Goal: Transaction & Acquisition: Download file/media

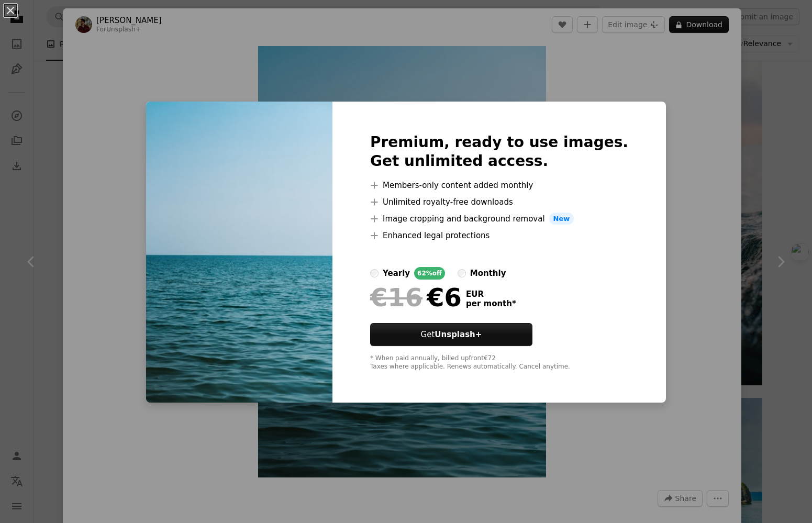
scroll to position [2680, 0]
click at [104, 402] on div "An X shape Premium, ready to use images. Get unlimited access. A plus sign Memb…" at bounding box center [406, 261] width 812 height 523
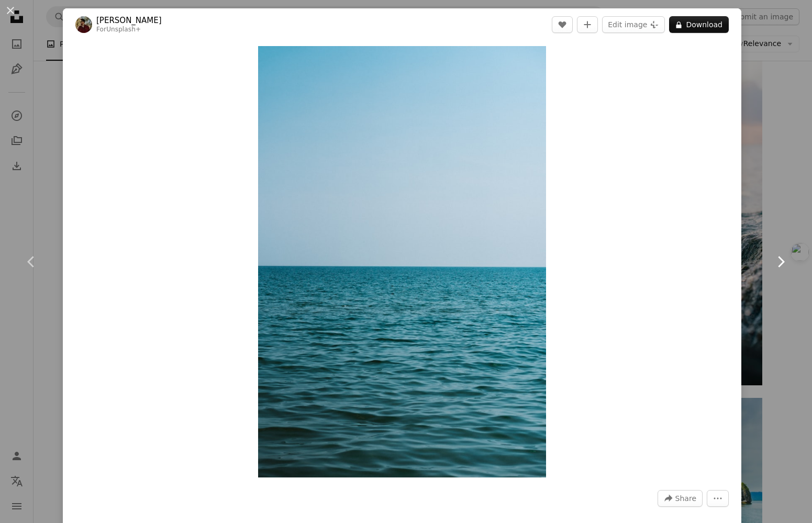
click at [794, 300] on link "Chevron right" at bounding box center [781, 262] width 63 height 101
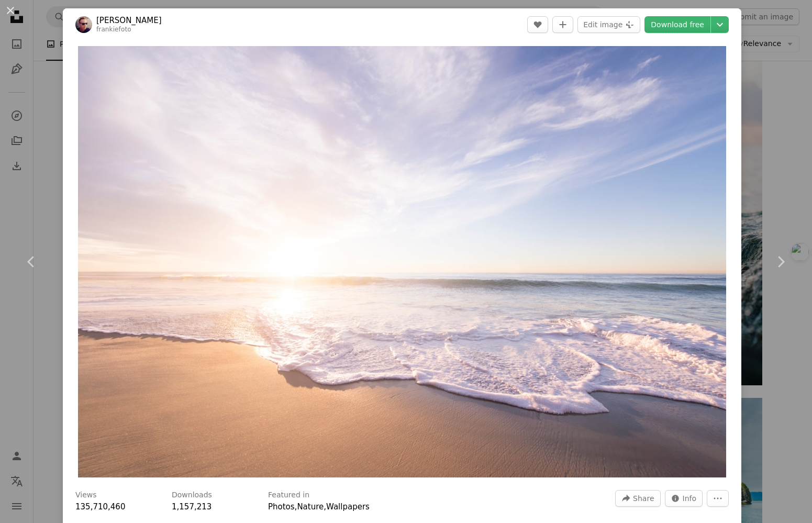
click at [48, 135] on div "An X shape Chevron left Chevron right [PERSON_NAME] frankiefoto A heart A plus …" at bounding box center [406, 261] width 812 height 523
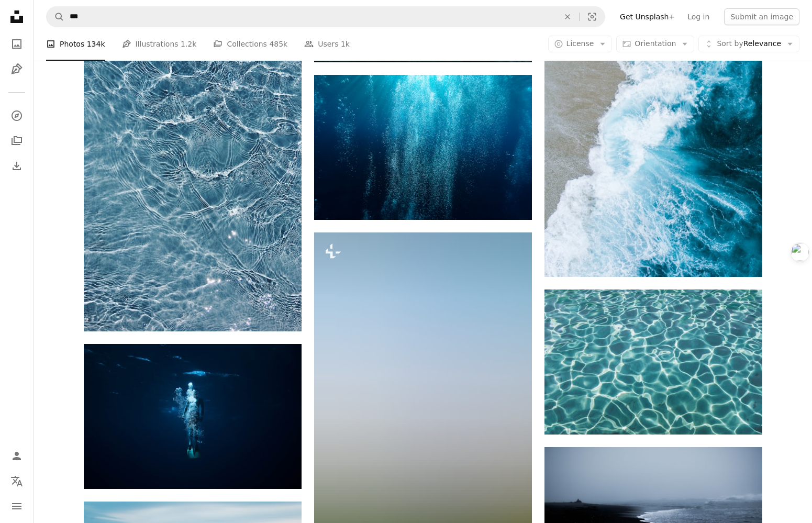
scroll to position [15925, 0]
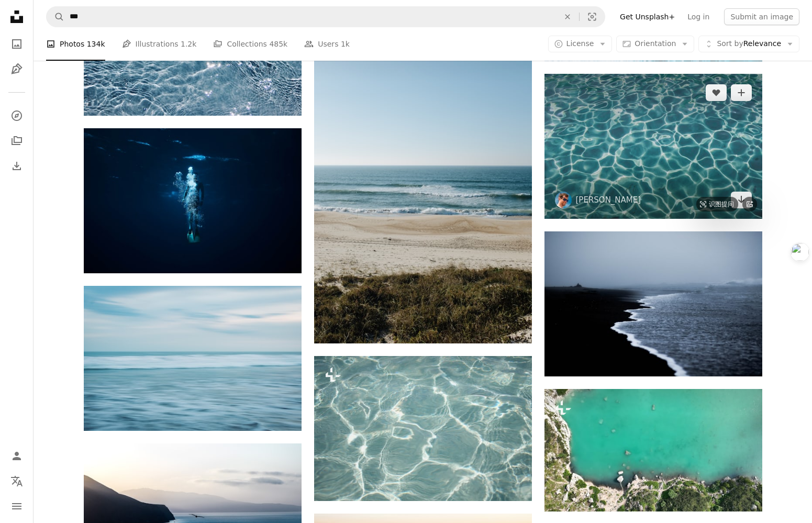
click at [622, 129] on img at bounding box center [654, 146] width 218 height 145
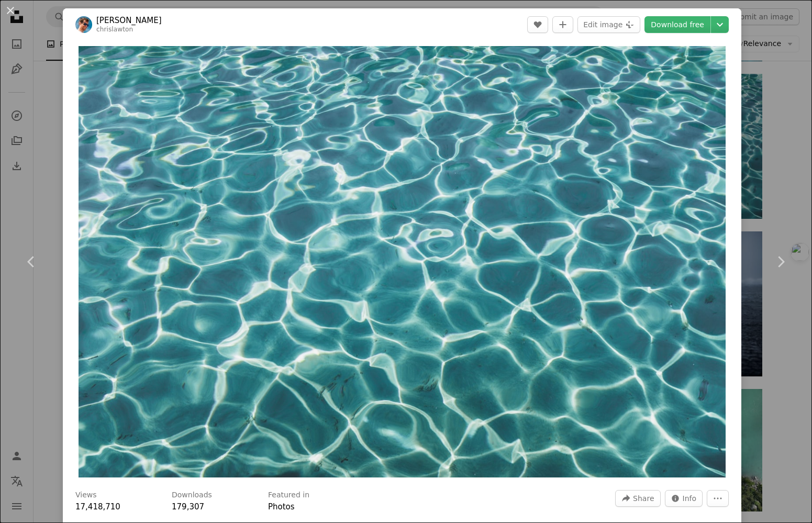
click at [46, 358] on div "An X shape Chevron left Chevron right [PERSON_NAME] chrislawton A heart A plus …" at bounding box center [406, 261] width 812 height 523
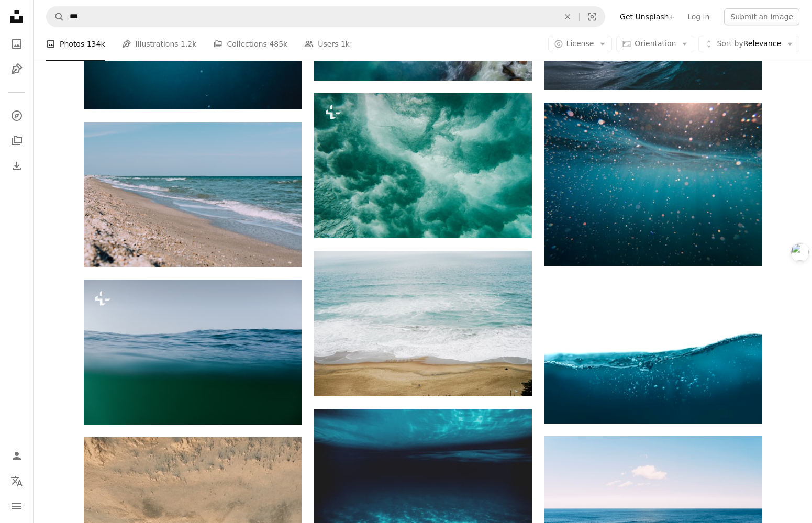
scroll to position [20399, 0]
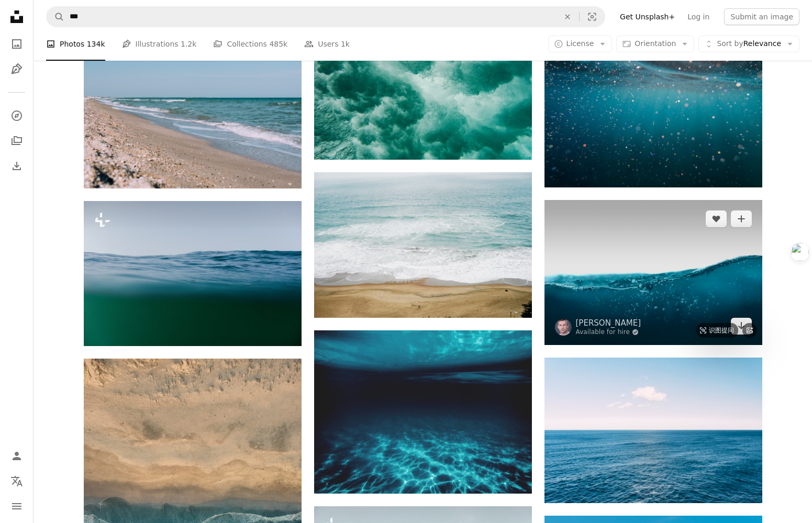
click at [668, 281] on img at bounding box center [654, 272] width 218 height 145
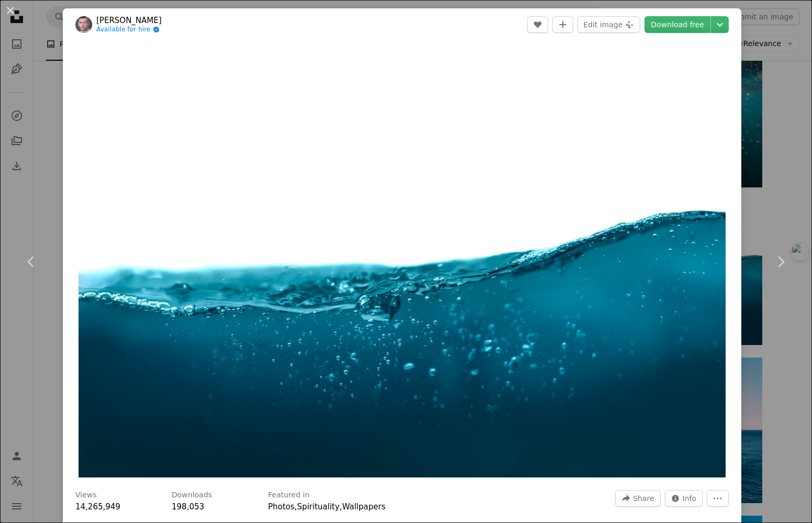
click at [50, 372] on div "An X shape Chevron left Chevron right [PERSON_NAME] Available for hire A checkm…" at bounding box center [406, 261] width 812 height 523
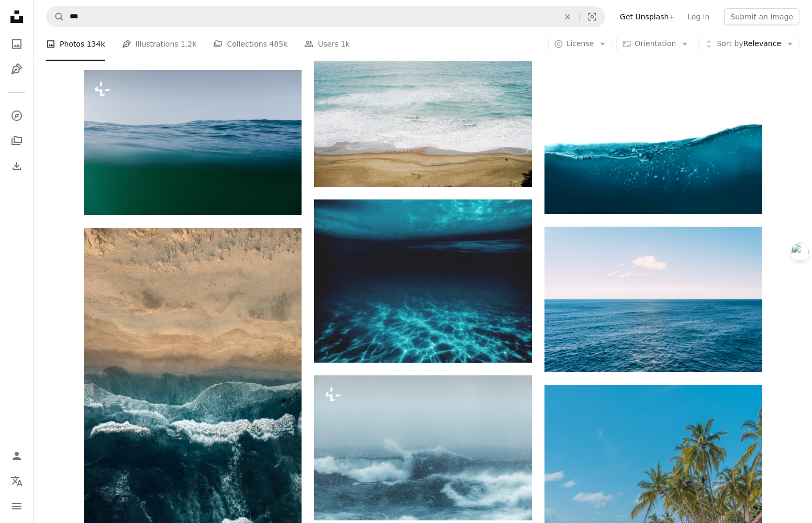
scroll to position [20543, 0]
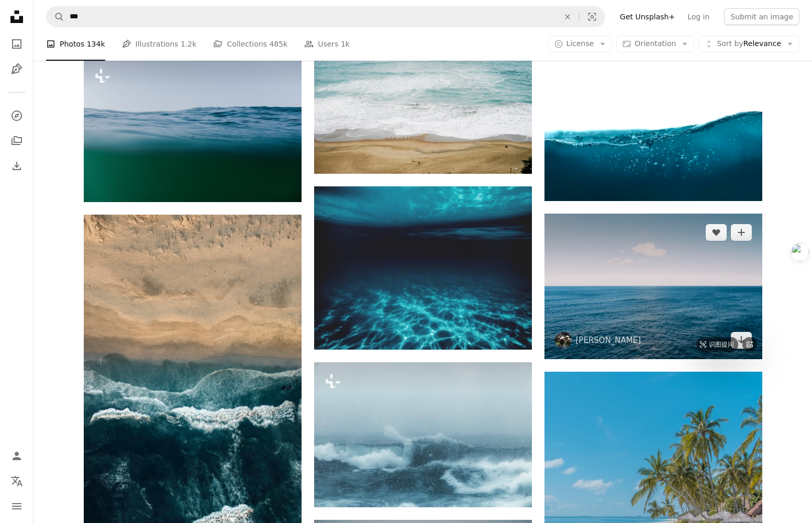
click at [633, 284] on img at bounding box center [654, 287] width 218 height 146
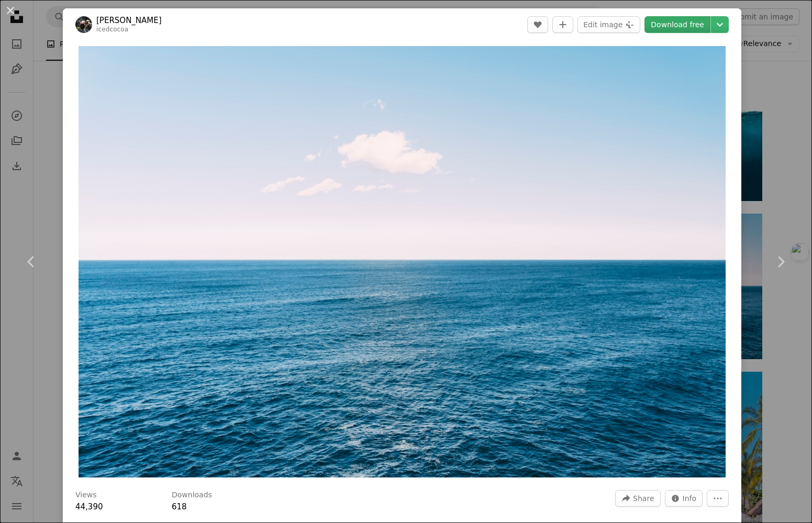
click at [677, 22] on link "Download free" at bounding box center [678, 24] width 66 height 17
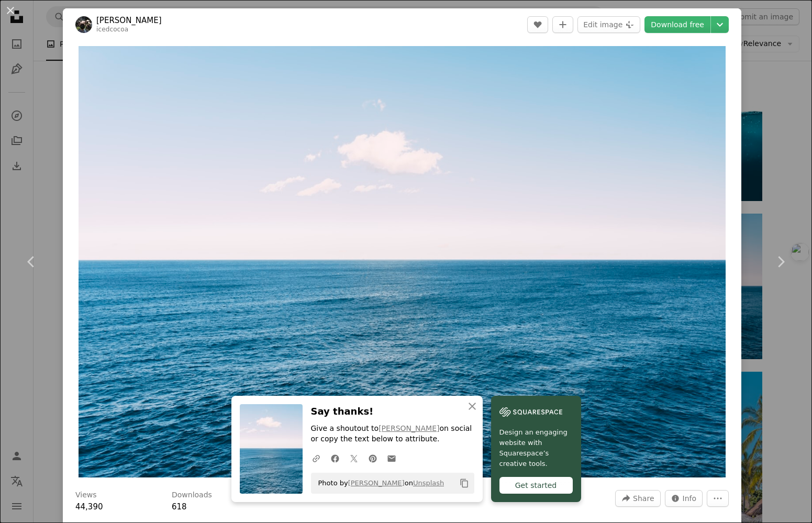
click at [772, 415] on div "An X shape Chevron left Chevron right Hoyoun [PERSON_NAME] icedcocoa A heart A …" at bounding box center [406, 261] width 812 height 523
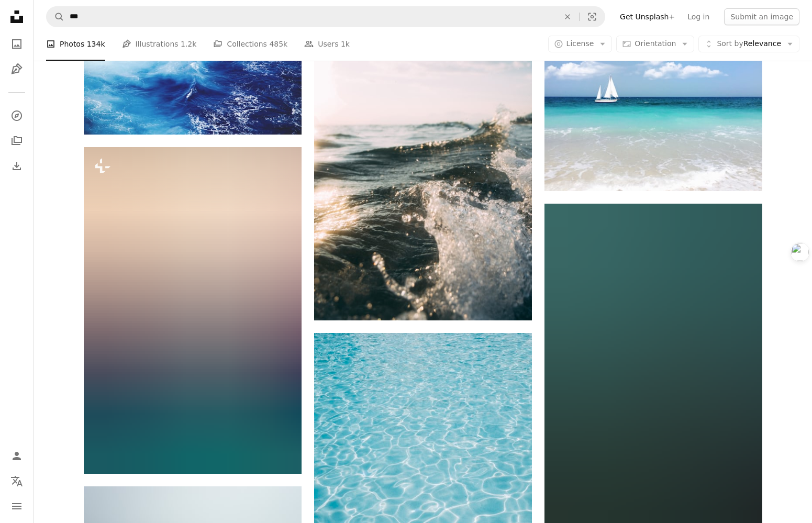
scroll to position [21791, 0]
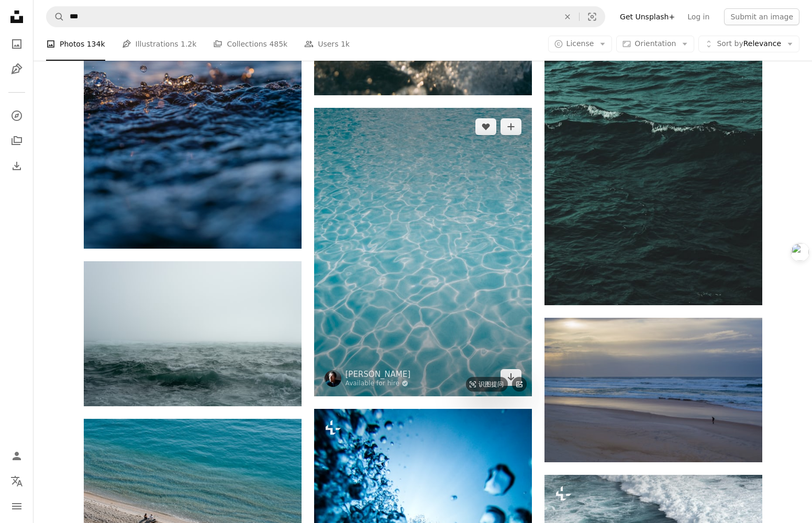
click at [449, 275] on img at bounding box center [423, 252] width 218 height 289
